Goal: Task Accomplishment & Management: Manage account settings

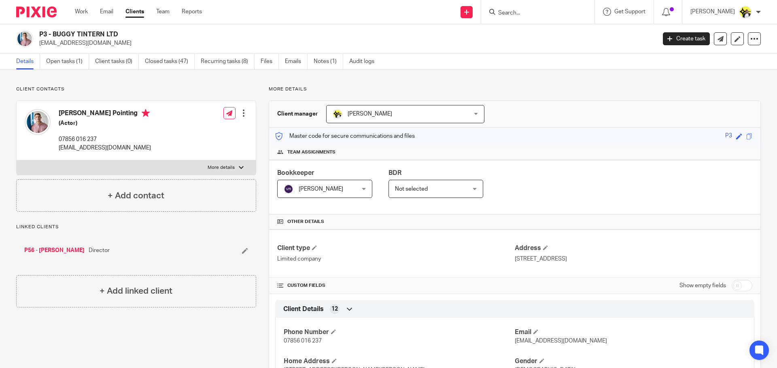
click at [530, 14] on input "Search" at bounding box center [533, 13] width 73 height 7
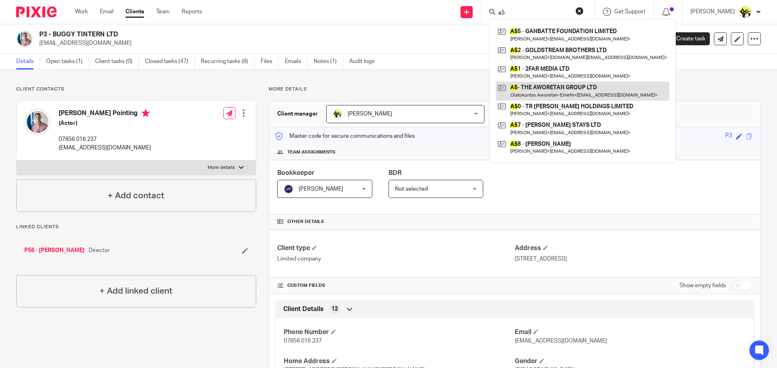
type input "a5"
click at [551, 89] on link at bounding box center [582, 91] width 174 height 19
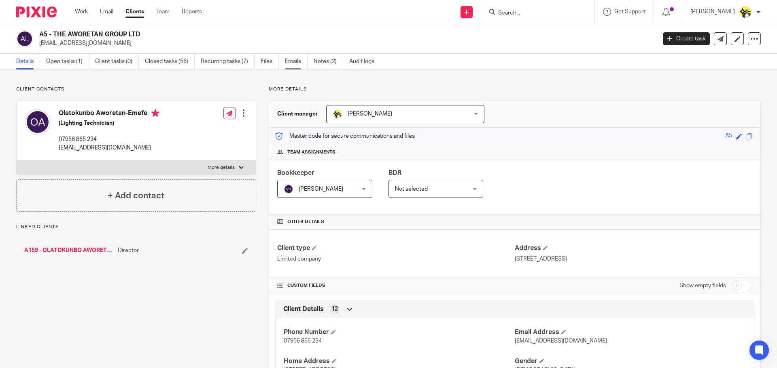
click at [290, 62] on link "Emails" at bounding box center [296, 62] width 23 height 16
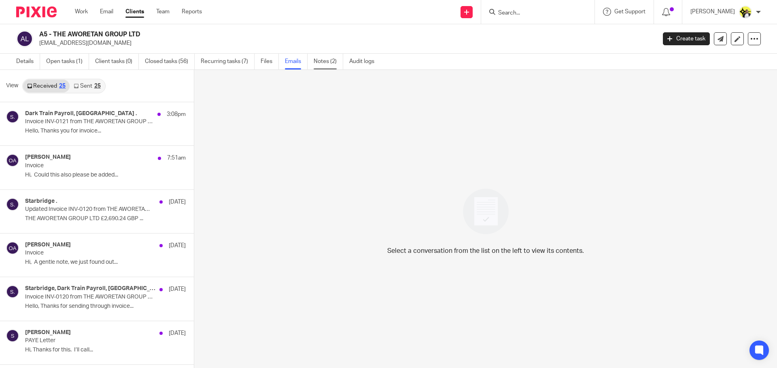
click at [325, 64] on link "Notes (2)" at bounding box center [328, 62] width 30 height 16
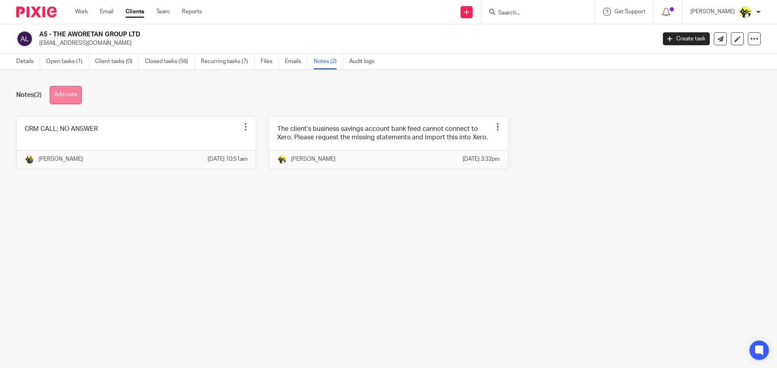
click at [72, 96] on button "Add note" at bounding box center [66, 95] width 32 height 18
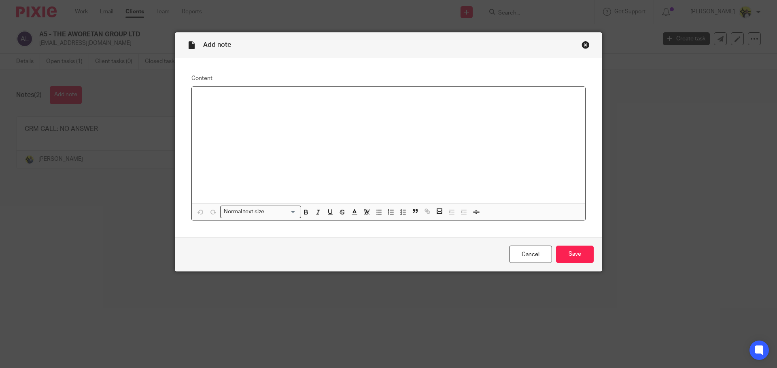
click at [198, 99] on p at bounding box center [388, 97] width 380 height 8
click at [199, 97] on p "Payments to Alphera Financial" at bounding box center [388, 97] width 380 height 8
click at [250, 97] on p "The payments to Alphera Financial" at bounding box center [388, 97] width 380 height 8
click at [287, 98] on p "The payments to Alphera Financial" at bounding box center [388, 97] width 380 height 8
click at [394, 98] on p "The payments to Alphera Financial are payments for the client's vehicle in his …" at bounding box center [388, 97] width 380 height 8
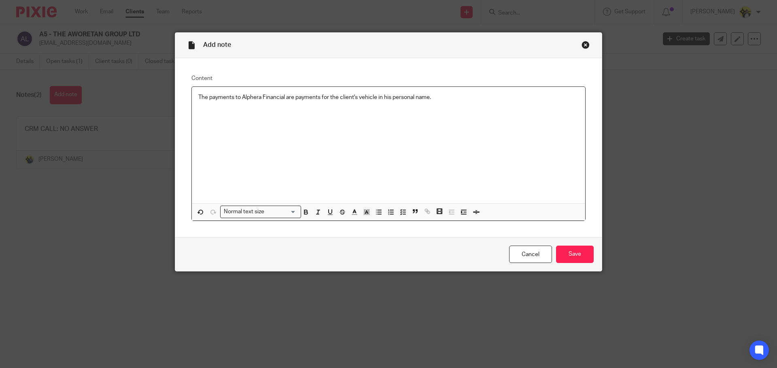
click at [436, 95] on p "The payments to Alphera Financial are payments for the client's vehicle in his …" at bounding box center [388, 97] width 380 height 8
click at [448, 97] on p "The payments to Alphera Financial are payments for the client's vehicle in his …" at bounding box center [388, 97] width 380 height 8
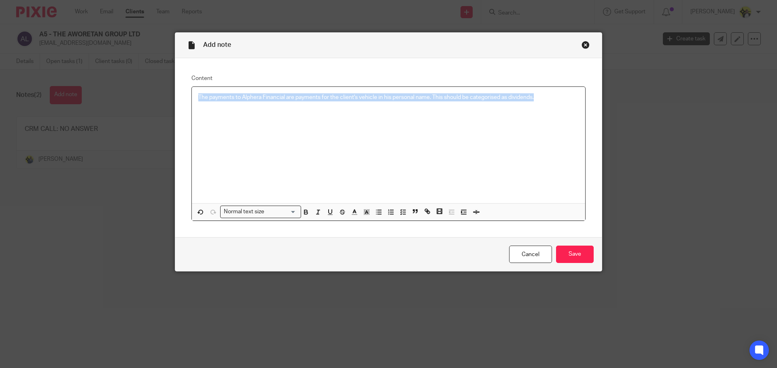
drag, startPoint x: 540, startPoint y: 97, endPoint x: 182, endPoint y: 121, distance: 359.2
click at [182, 121] on div "Content The payments to Alphera Financial are payments for the client's vehicle…" at bounding box center [388, 148] width 426 height 180
copy p "The payments to Alphera Financial are payments for the client's vehicle in his …"
click at [565, 255] on input "Save" at bounding box center [575, 254] width 38 height 17
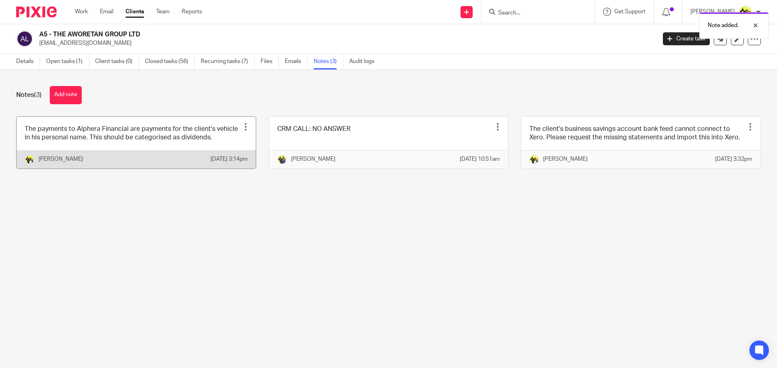
click at [241, 124] on div at bounding box center [245, 127] width 8 height 8
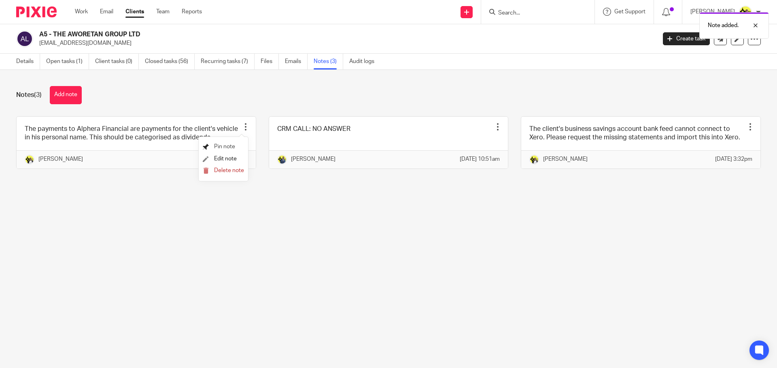
click at [226, 148] on span "Pin note" at bounding box center [224, 147] width 21 height 6
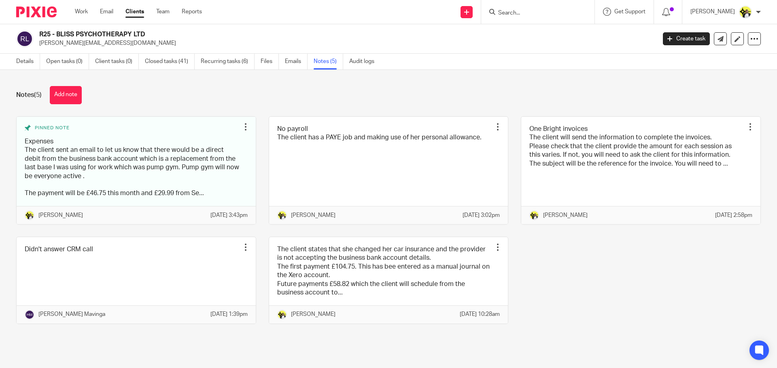
click at [519, 12] on input "Search" at bounding box center [533, 13] width 73 height 7
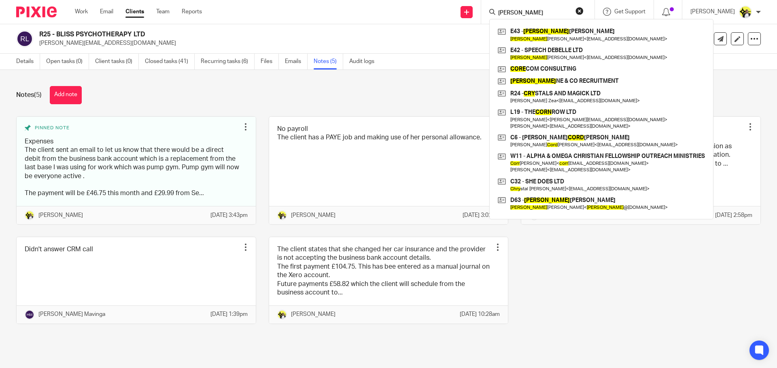
type input "[PERSON_NAME]"
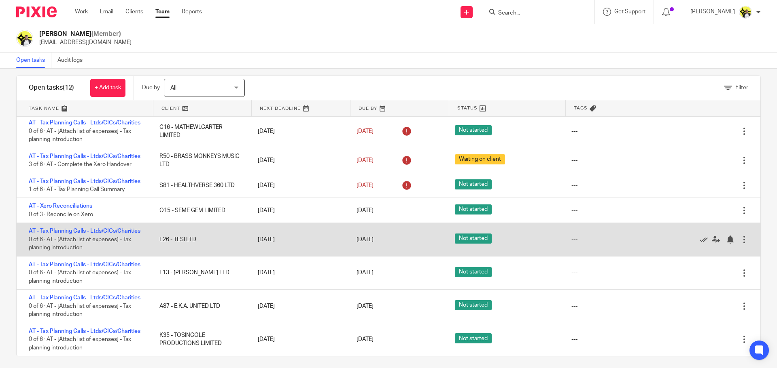
scroll to position [14, 0]
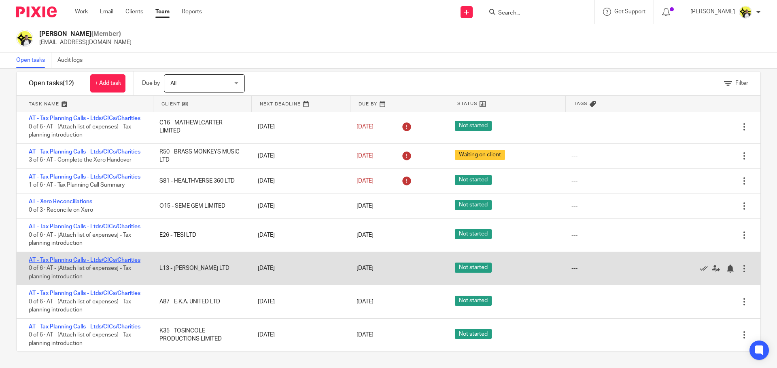
click at [102, 260] on link "AT - Tax Planning Calls - Ltds/CICs/Charities" at bounding box center [85, 261] width 112 height 6
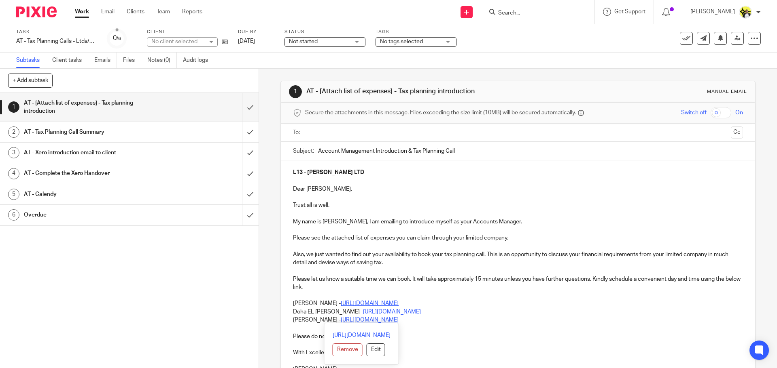
drag, startPoint x: 435, startPoint y: 324, endPoint x: 288, endPoint y: 311, distance: 147.8
click at [288, 311] on div "L13 - MOLLY LANGFORD LTD Dear Molly, Trust all is well. My name is Carine Thomp…" at bounding box center [518, 270] width 474 height 219
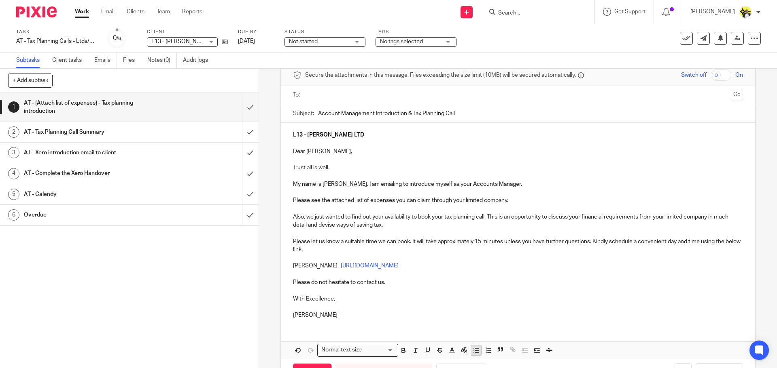
scroll to position [68, 0]
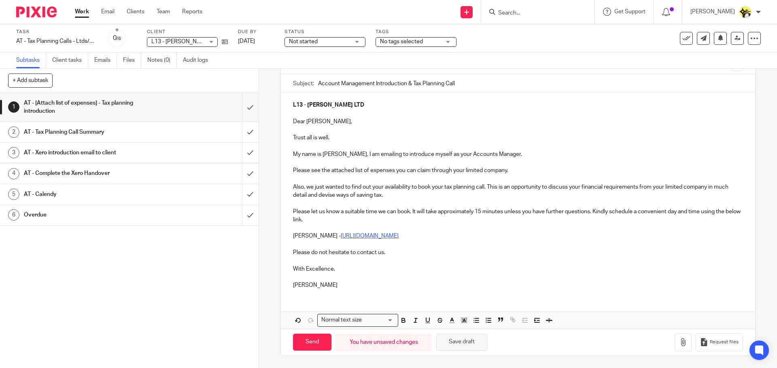
click at [463, 343] on button "Save draft" at bounding box center [461, 342] width 51 height 17
click at [679, 341] on icon "button" at bounding box center [683, 343] width 8 height 8
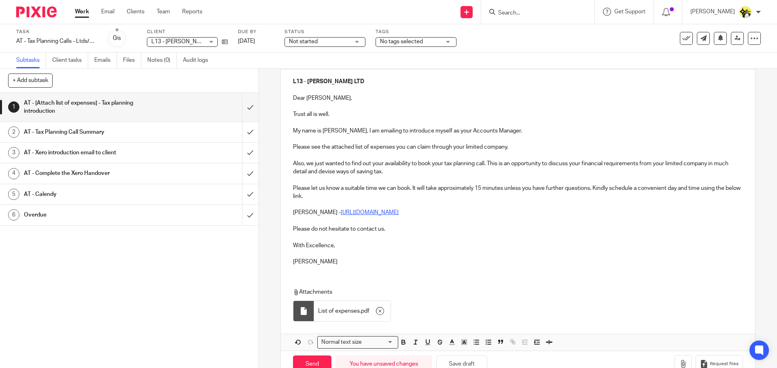
scroll to position [113, 0]
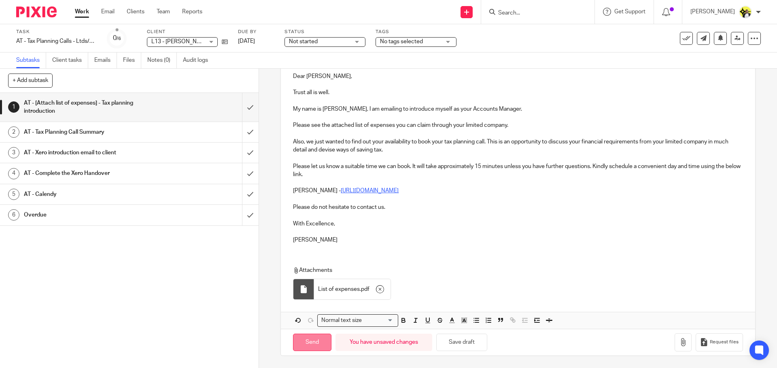
click at [307, 342] on input "Send" at bounding box center [312, 342] width 38 height 17
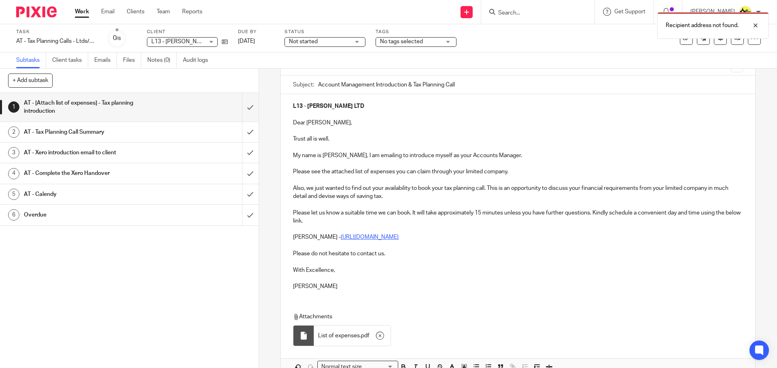
scroll to position [0, 0]
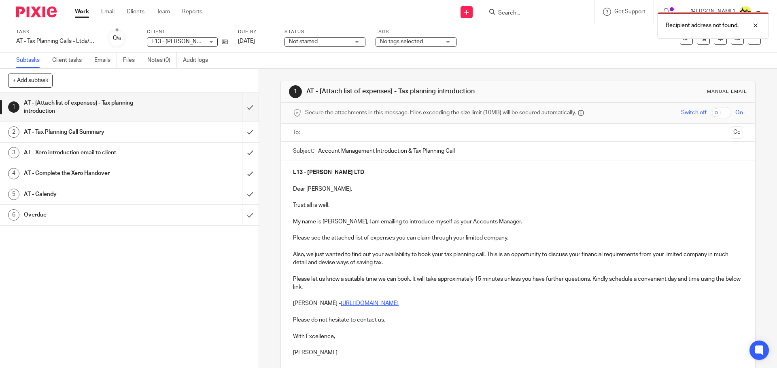
click at [341, 134] on input "text" at bounding box center [517, 132] width 419 height 9
click at [442, 40] on div "No tags selected" at bounding box center [415, 42] width 81 height 10
click at [354, 40] on div "Not started Not started" at bounding box center [324, 42] width 81 height 10
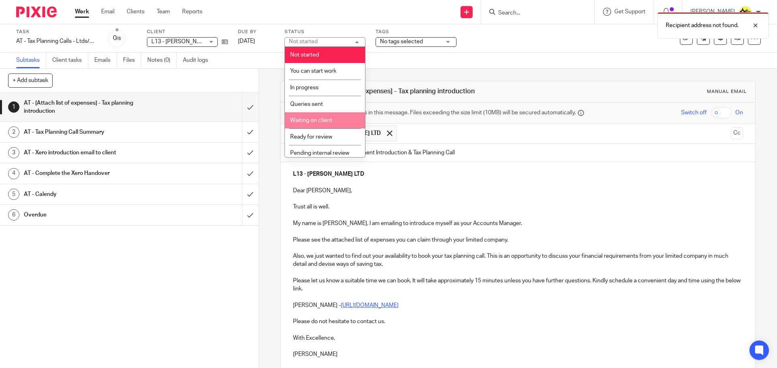
drag, startPoint x: 318, startPoint y: 121, endPoint x: 341, endPoint y: 137, distance: 27.6
click at [318, 121] on span "Waiting on client" at bounding box center [311, 121] width 42 height 6
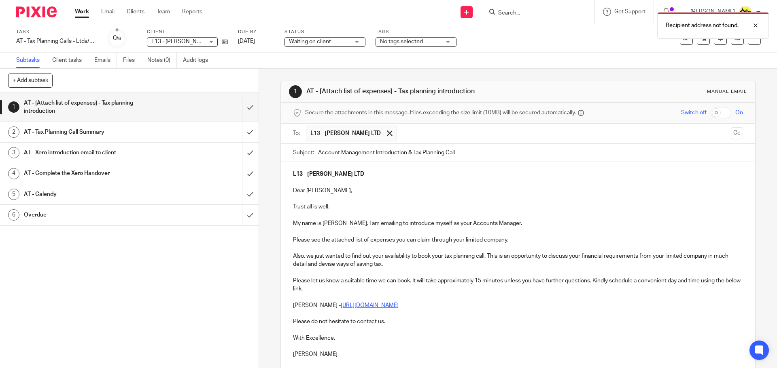
click at [455, 215] on p at bounding box center [517, 216] width 449 height 8
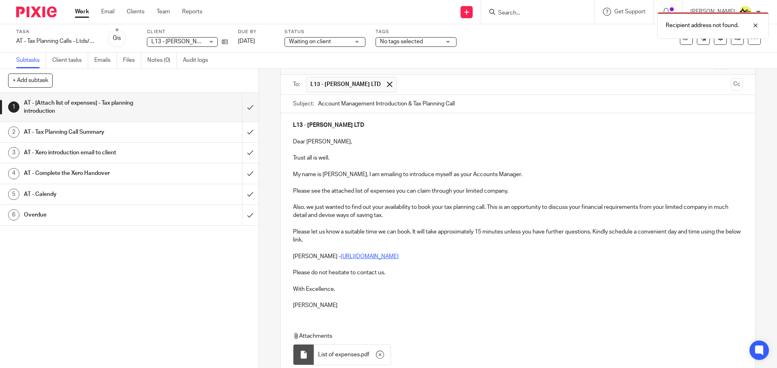
scroll to position [114, 0]
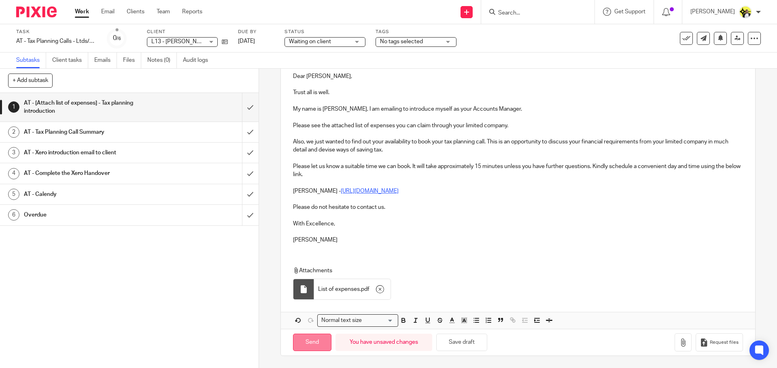
click at [309, 343] on input "Send" at bounding box center [312, 342] width 38 height 17
type input "Sent"
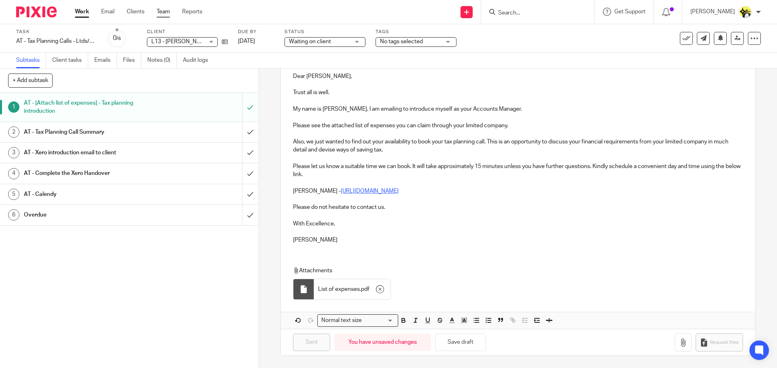
click at [167, 14] on link "Team" at bounding box center [163, 12] width 13 height 8
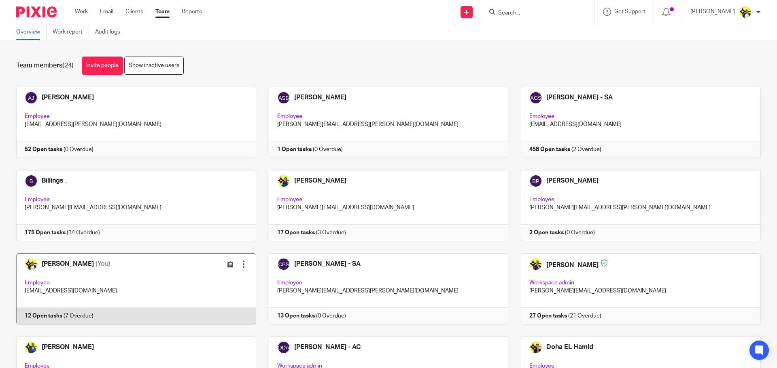
click at [101, 294] on link at bounding box center [130, 289] width 252 height 71
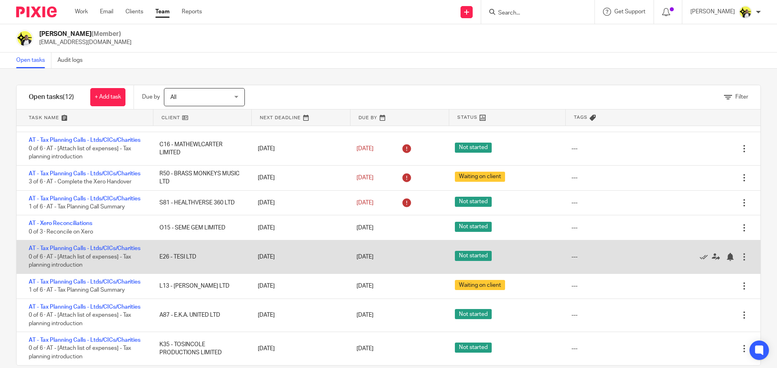
scroll to position [14, 0]
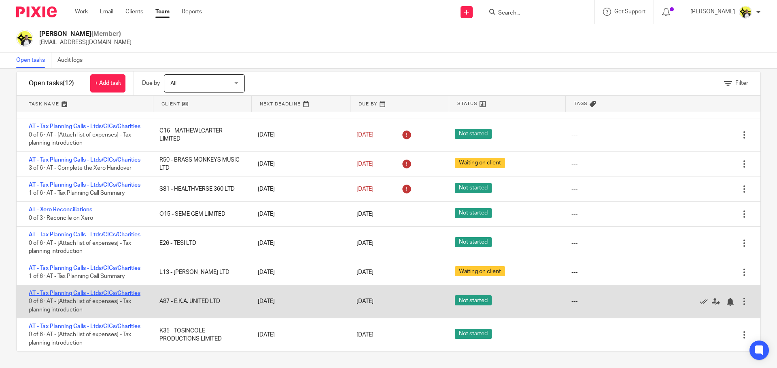
click at [105, 294] on link "AT - Tax Planning Calls - Ltds/CICs/Charities" at bounding box center [85, 294] width 112 height 6
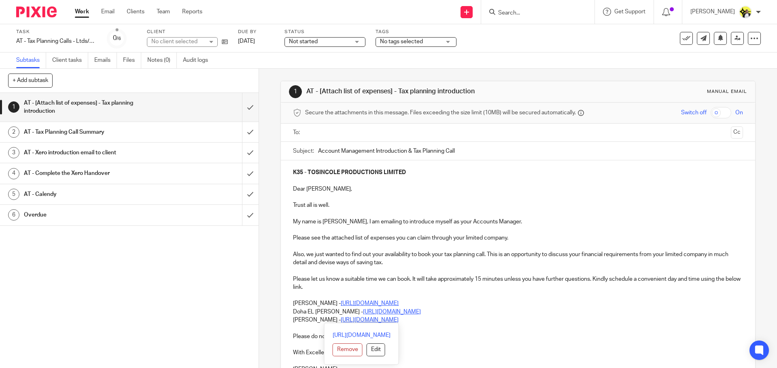
drag, startPoint x: 438, startPoint y: 322, endPoint x: 289, endPoint y: 310, distance: 149.7
click at [289, 310] on div "K35 - TOSINCOLE PRODUCTIONS LIMITED Dear Oluwatosin, Trust all is well. My name…" at bounding box center [518, 270] width 474 height 219
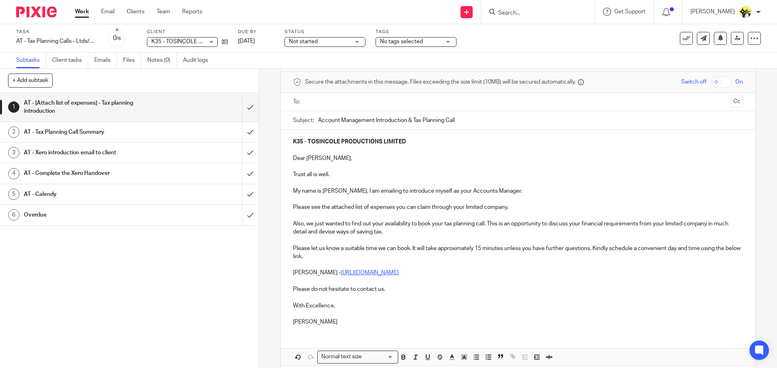
scroll to position [68, 0]
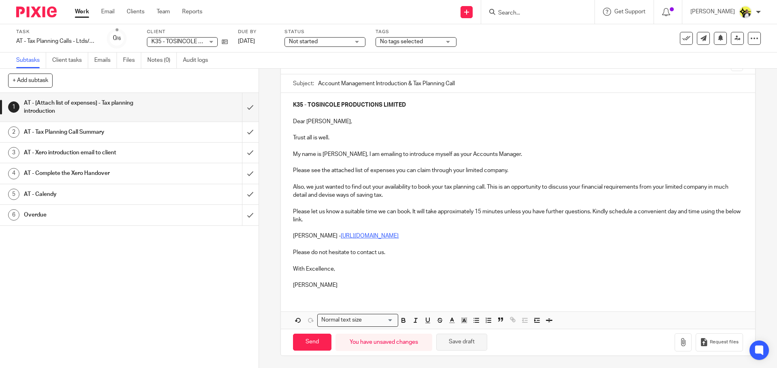
click at [459, 338] on button "Save draft" at bounding box center [461, 342] width 51 height 17
click at [679, 345] on icon "button" at bounding box center [683, 343] width 8 height 8
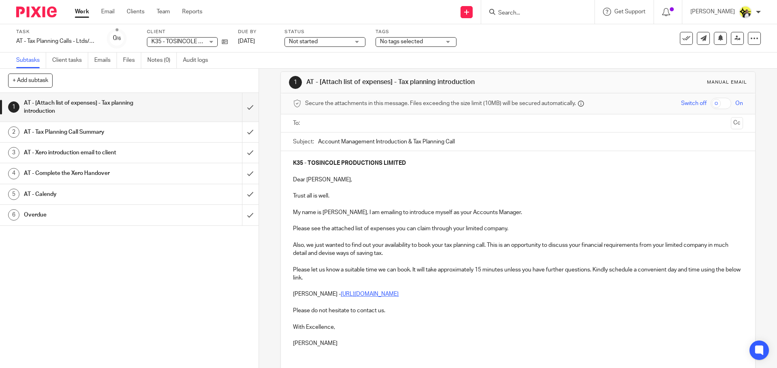
scroll to position [0, 0]
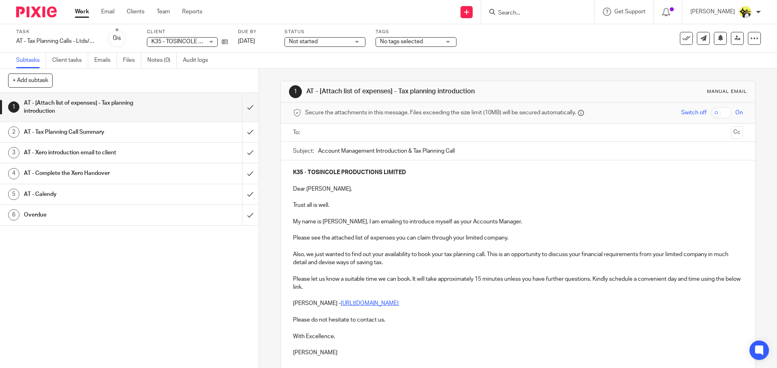
click at [345, 132] on input "text" at bounding box center [517, 132] width 419 height 9
click at [383, 192] on p "Dear Oluwatosin," at bounding box center [517, 191] width 449 height 8
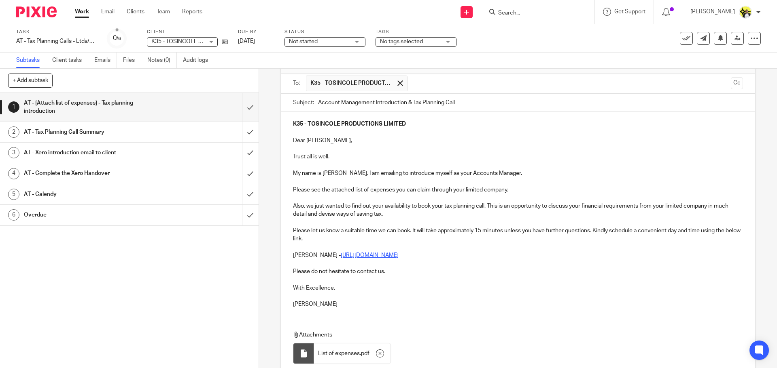
scroll to position [114, 0]
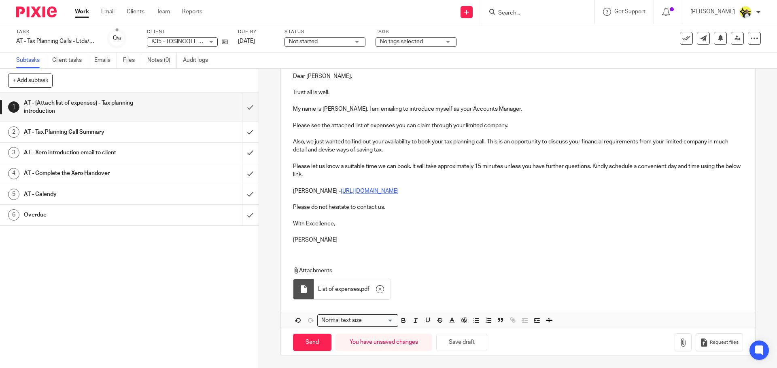
click at [323, 77] on p "Dear Oluwatosin," at bounding box center [517, 76] width 449 height 8
click at [327, 341] on input "Send" at bounding box center [312, 342] width 38 height 17
type input "Sent"
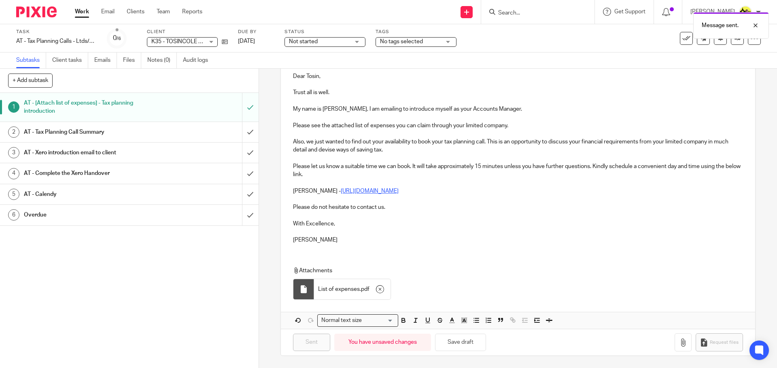
drag, startPoint x: 354, startPoint y: 36, endPoint x: 356, endPoint y: 44, distance: 7.5
click at [356, 43] on div "Status Not started Not started Not started You can start work In progress Queri…" at bounding box center [324, 38] width 81 height 19
click at [356, 43] on div "Not started Not started" at bounding box center [324, 42] width 81 height 10
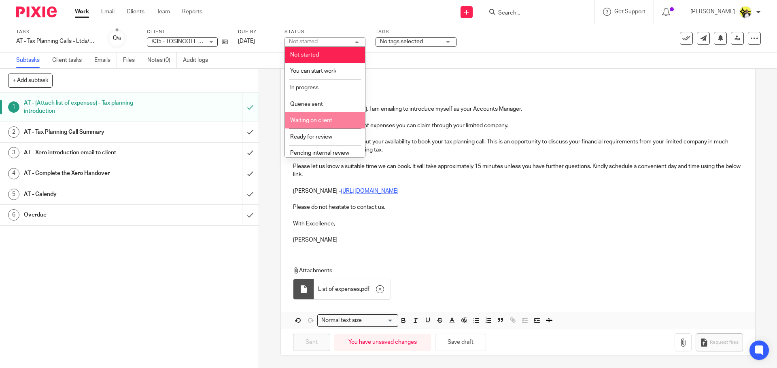
click at [315, 119] on span "Waiting on client" at bounding box center [311, 121] width 42 height 6
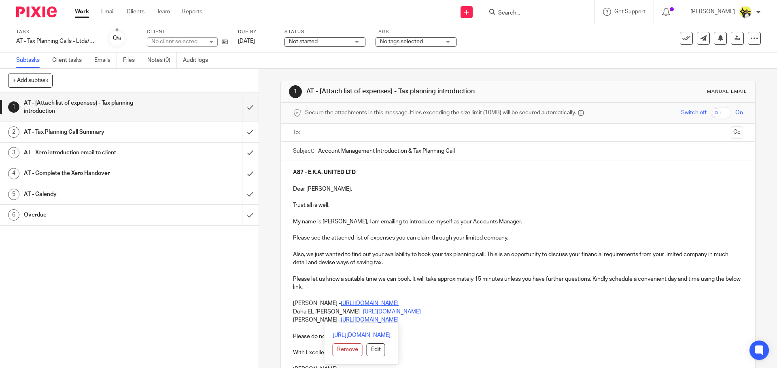
drag, startPoint x: 428, startPoint y: 323, endPoint x: 288, endPoint y: 314, distance: 140.2
click at [288, 314] on div "A87 - E.K.A. UNITED LTD Dear [PERSON_NAME], Trust all is well. My name is [PERS…" at bounding box center [518, 270] width 474 height 219
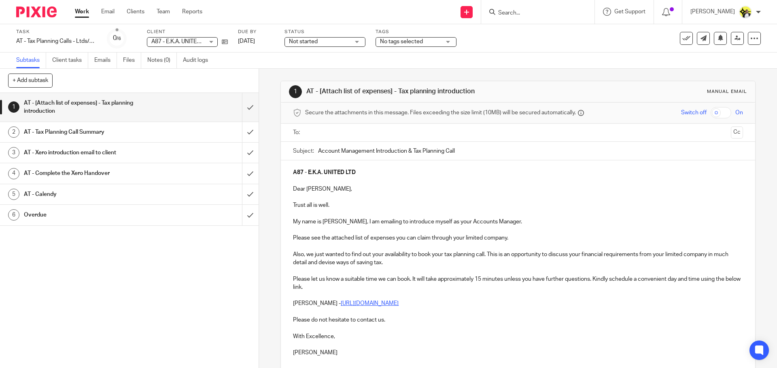
click at [330, 135] on input "text" at bounding box center [517, 132] width 419 height 9
click at [358, 43] on div "Not started Not started" at bounding box center [324, 42] width 81 height 10
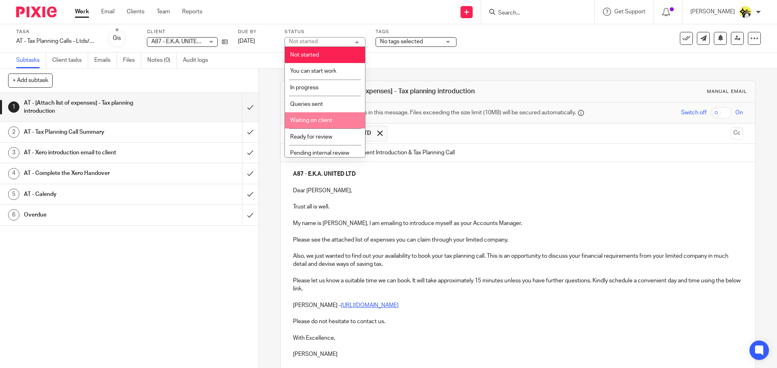
click at [314, 121] on span "Waiting on client" at bounding box center [311, 121] width 42 height 6
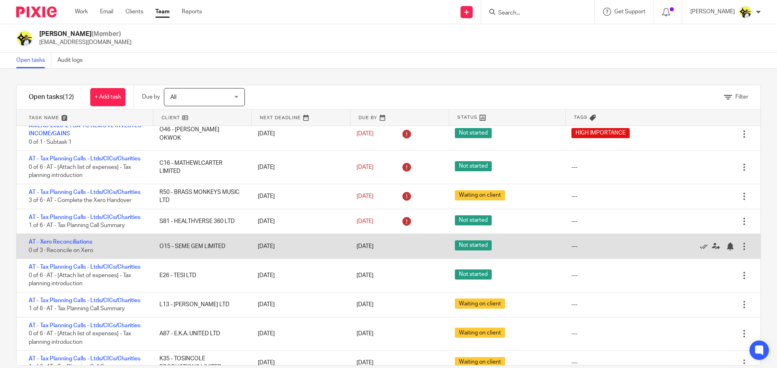
scroll to position [102, 0]
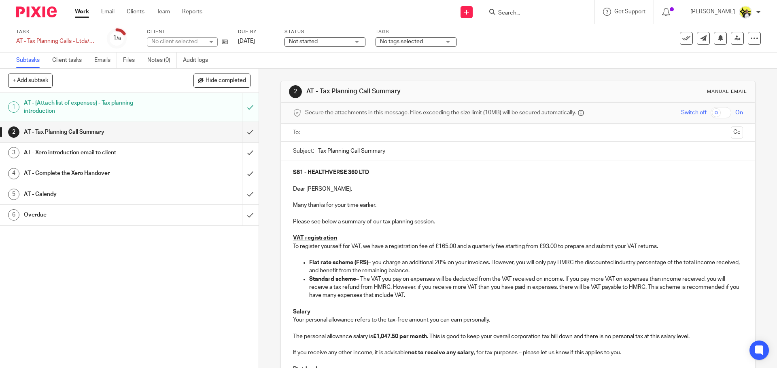
click at [333, 43] on span "Not started" at bounding box center [319, 42] width 61 height 8
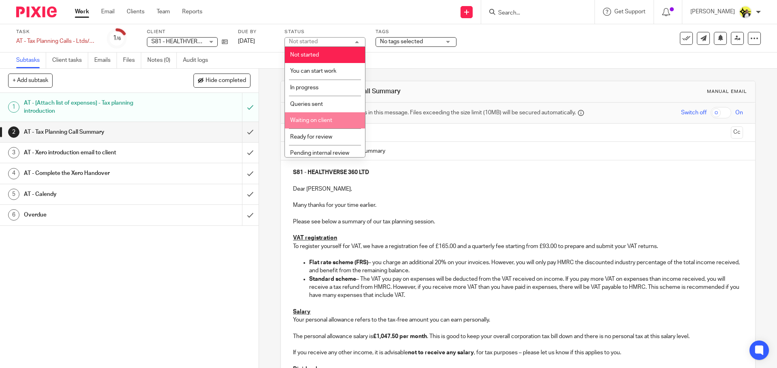
click at [315, 119] on span "Waiting on client" at bounding box center [311, 121] width 42 height 6
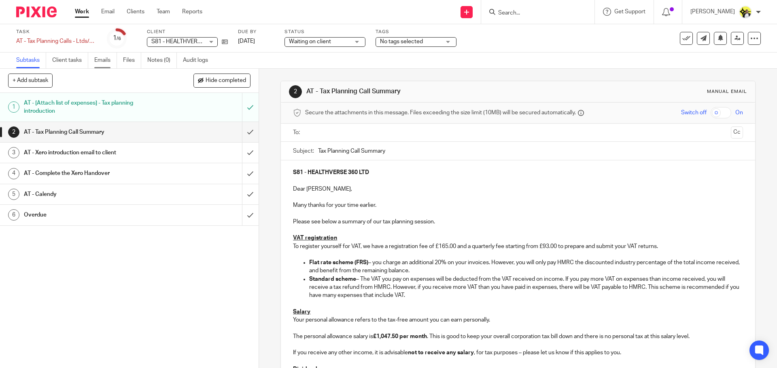
click at [109, 63] on link "Emails" at bounding box center [105, 61] width 23 height 16
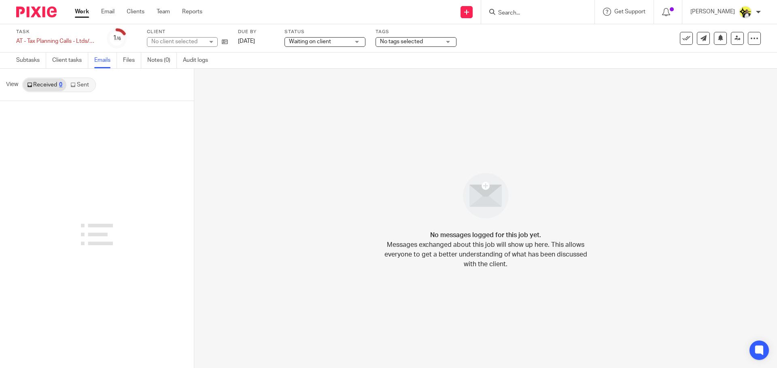
click at [86, 82] on link "Sent" at bounding box center [80, 84] width 28 height 13
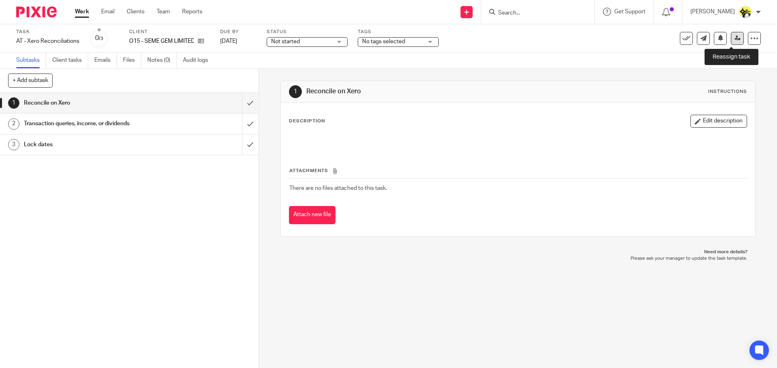
click at [734, 39] on icon at bounding box center [737, 38] width 6 height 6
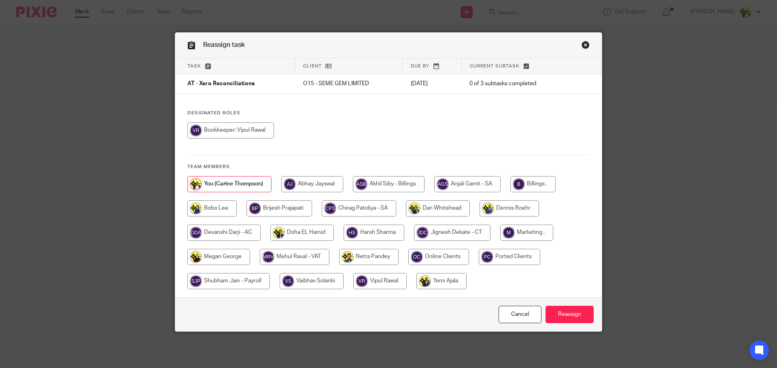
click at [263, 207] on input "radio" at bounding box center [279, 209] width 66 height 16
radio input "true"
click at [559, 314] on input "Reassign" at bounding box center [569, 314] width 48 height 17
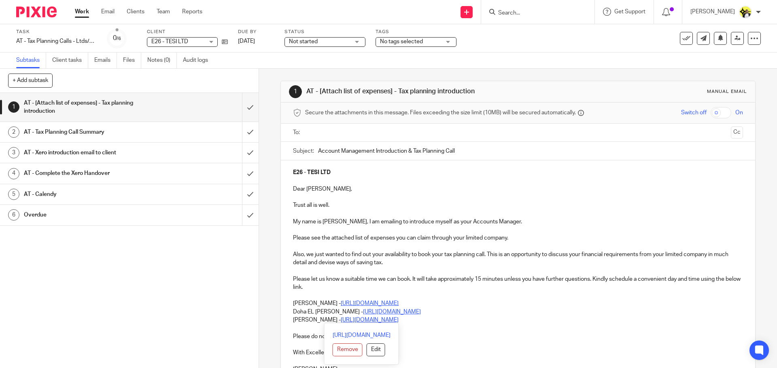
drag, startPoint x: 427, startPoint y: 322, endPoint x: 289, endPoint y: 313, distance: 138.6
click at [289, 313] on div "E26 - TESI LTD Dear [PERSON_NAME], Trust all is well. My name is [PERSON_NAME],…" at bounding box center [518, 270] width 474 height 219
